Goal: Task Accomplishment & Management: Complete application form

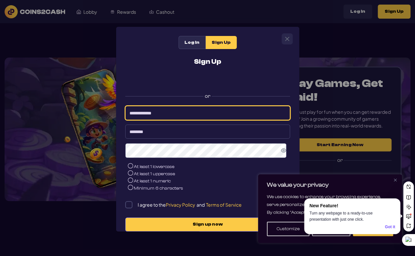
click at [143, 114] on input at bounding box center [207, 113] width 165 height 14
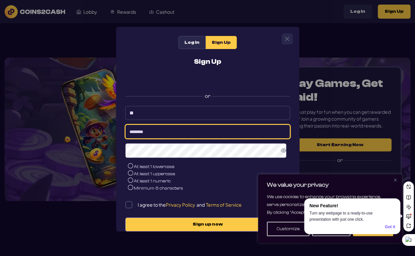
click at [136, 135] on input at bounding box center [207, 132] width 165 height 14
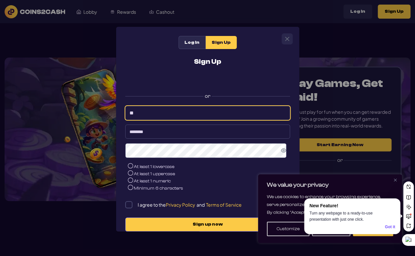
click at [138, 114] on input "**" at bounding box center [207, 113] width 165 height 14
click at [135, 114] on input "**" at bounding box center [207, 113] width 165 height 14
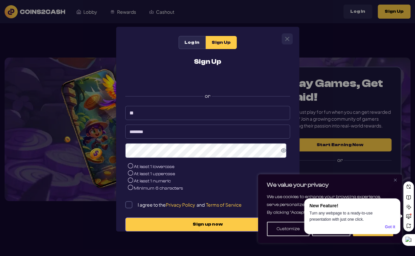
type input "**********"
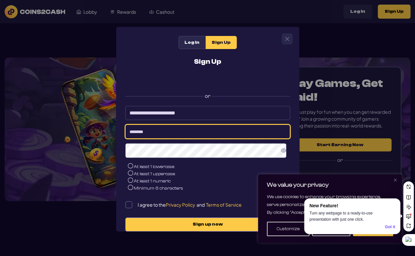
click at [133, 133] on input at bounding box center [207, 132] width 165 height 14
click at [133, 134] on input at bounding box center [207, 132] width 165 height 14
click at [181, 135] on input "**********" at bounding box center [207, 132] width 165 height 14
type input "*"
click at [181, 135] on input at bounding box center [207, 132] width 165 height 14
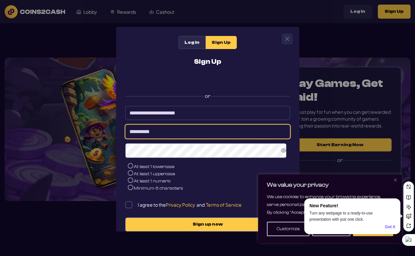
click at [159, 135] on input "**********" at bounding box center [207, 132] width 165 height 14
type input "*"
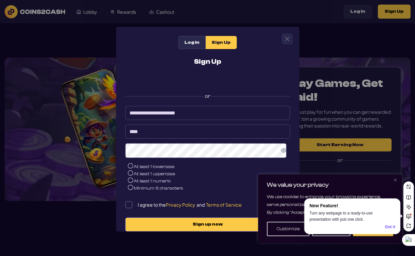
type input "****"
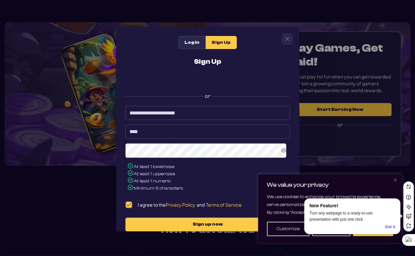
scroll to position [29, 0]
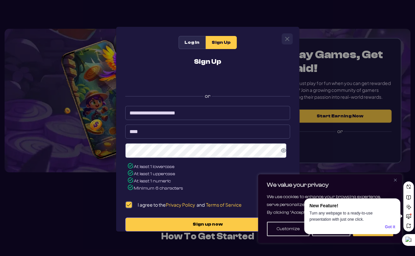
click at [396, 177] on button "Close" at bounding box center [395, 180] width 8 height 8
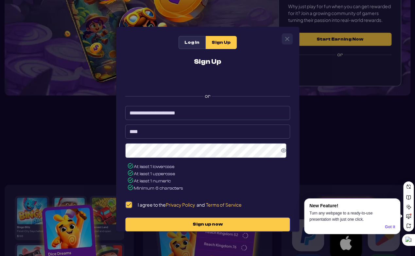
scroll to position [180, 0]
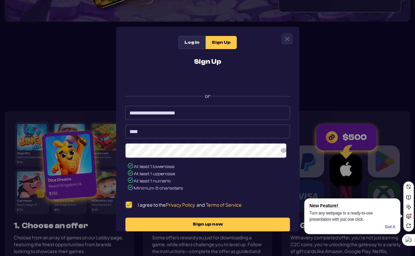
drag, startPoint x: 240, startPoint y: 39, endPoint x: 235, endPoint y: 12, distance: 27.4
click at [235, 12] on div "**********" at bounding box center [207, 128] width 415 height 256
click at [281, 153] on icon "Show Password" at bounding box center [283, 150] width 5 height 5
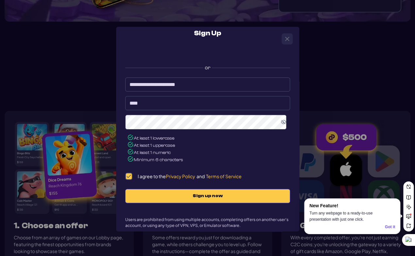
scroll to position [39, 0]
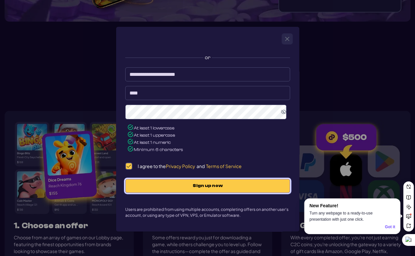
click at [200, 187] on span "Sign up now" at bounding box center [207, 186] width 151 height 6
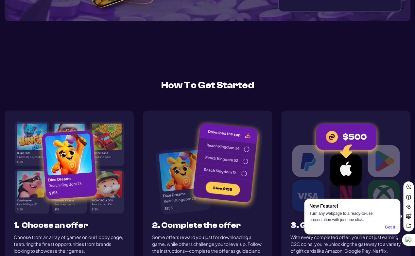
scroll to position [179, 0]
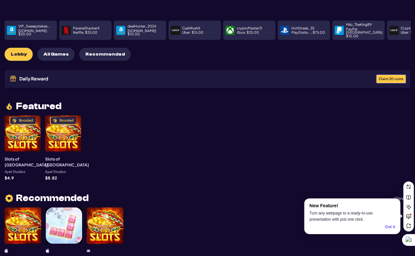
scroll to position [89, 0]
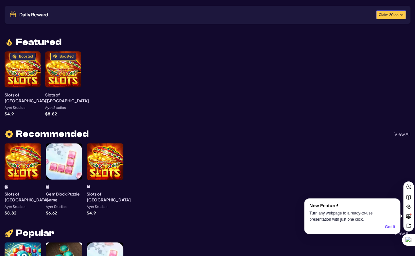
click at [24, 62] on div "Boosted" at bounding box center [23, 69] width 36 height 36
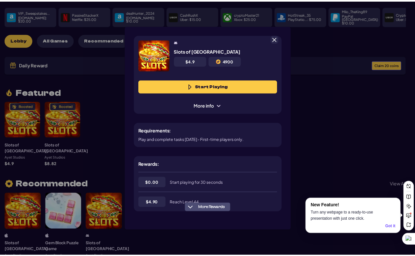
scroll to position [33, 0]
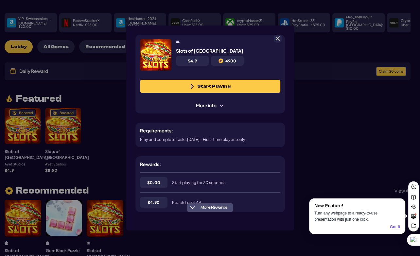
click at [112, 113] on div "Slots of Vegas $ 4.9 4900 Start Playing More info Requirements: Play and comple…" at bounding box center [210, 128] width 420 height 256
click at [276, 37] on span at bounding box center [278, 39] width 6 height 6
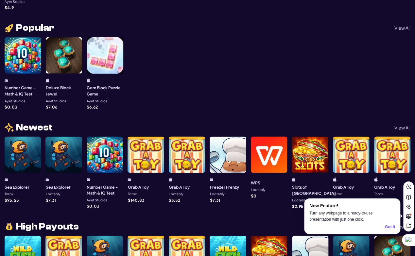
scroll to position [395, 0]
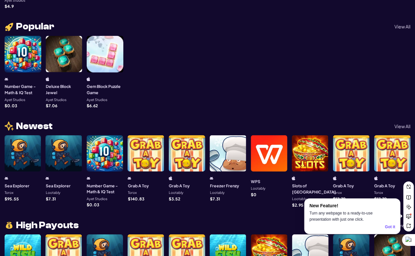
click at [25, 135] on div at bounding box center [23, 153] width 36 height 36
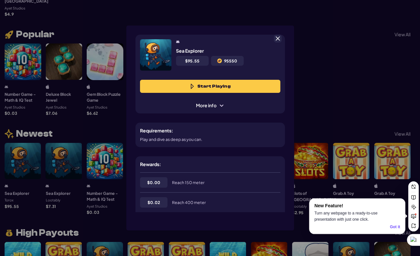
click at [25, 127] on div "Sea Explorer $ 95.55 95550 Start Playing More info Requirements: Play and dive …" at bounding box center [210, 128] width 420 height 256
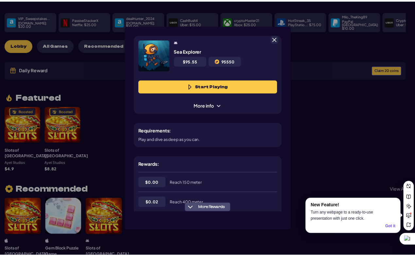
scroll to position [33, 0]
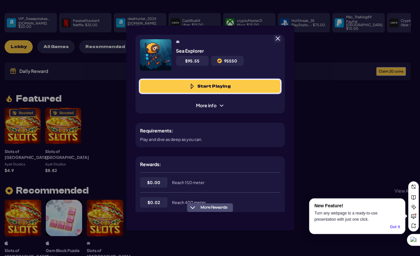
click at [163, 89] on button "Start Playing" at bounding box center [210, 86] width 140 height 13
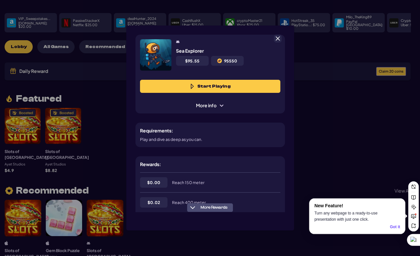
click at [278, 38] on span at bounding box center [278, 39] width 6 height 6
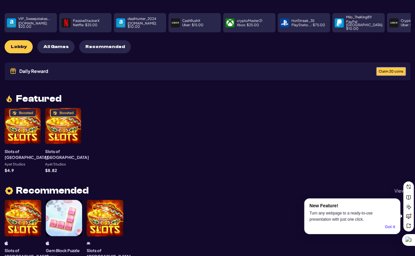
click at [386, 70] on span "Claim 20 coins" at bounding box center [391, 72] width 25 height 4
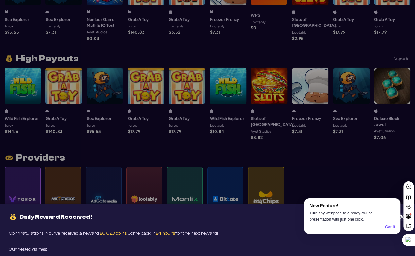
scroll to position [559, 0]
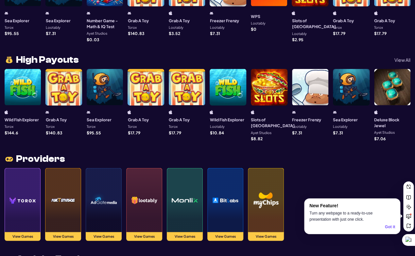
click at [18, 63] on div "Daily Reward Received! Congratulations! You’ve received a reward: 20 C2C coins.…" at bounding box center [207, 128] width 415 height 256
click at [18, 69] on div at bounding box center [23, 87] width 36 height 36
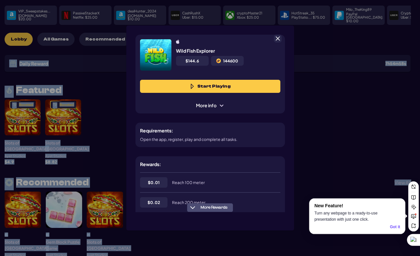
scroll to position [33, 0]
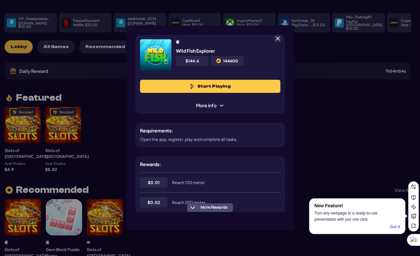
click at [220, 104] on span at bounding box center [221, 105] width 5 height 5
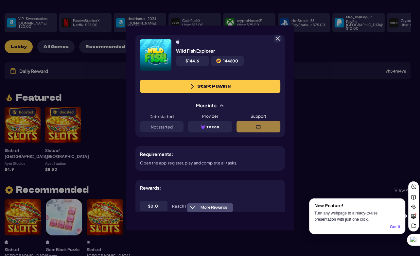
click at [174, 127] on div "Not started" at bounding box center [162, 126] width 44 height 11
click at [256, 125] on div "Support" at bounding box center [258, 123] width 44 height 19
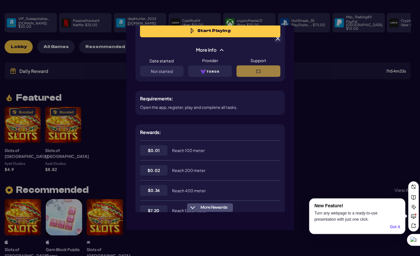
scroll to position [0, 0]
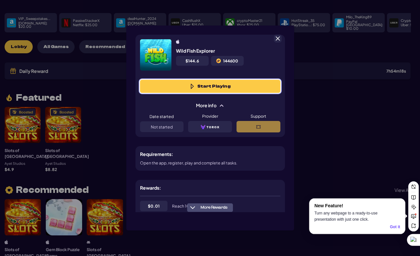
click at [192, 86] on span at bounding box center [192, 86] width 5 height 5
